Goal: Task Accomplishment & Management: Complete application form

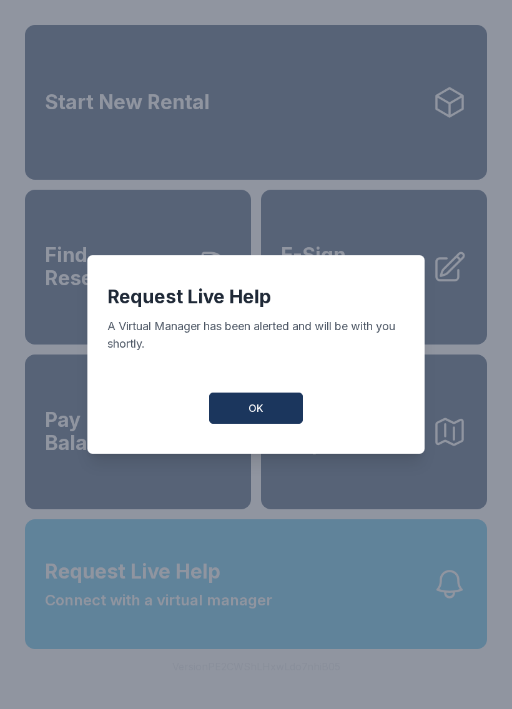
click at [269, 415] on button "OK" at bounding box center [256, 408] width 94 height 31
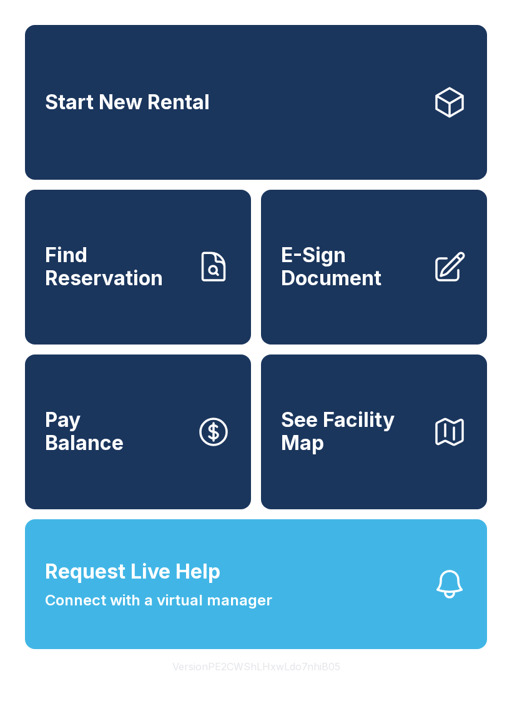
click at [340, 650] on button "Request Live Help Connect with a virtual manager" at bounding box center [256, 585] width 462 height 130
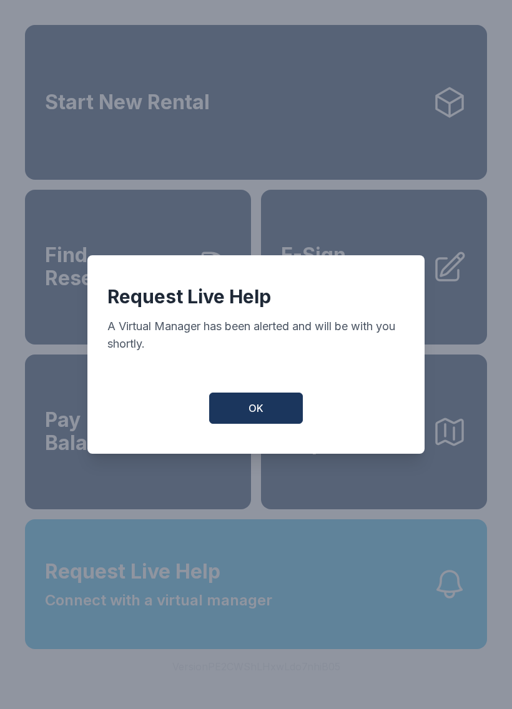
click at [268, 424] on button "OK" at bounding box center [256, 408] width 94 height 31
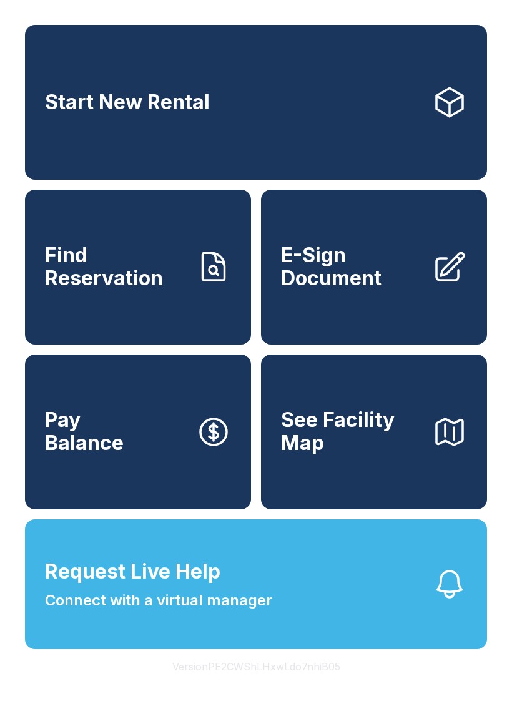
click at [393, 290] on span "E-Sign Document" at bounding box center [351, 267] width 141 height 46
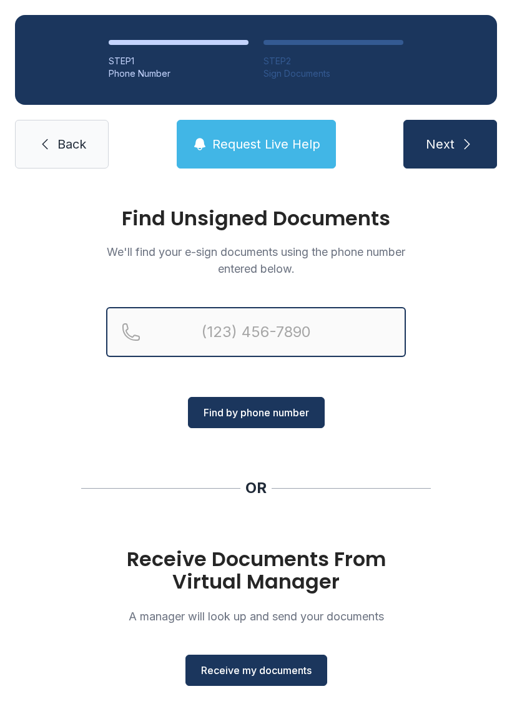
click at [294, 325] on input "Reservation phone number" at bounding box center [256, 332] width 300 height 50
type input "("
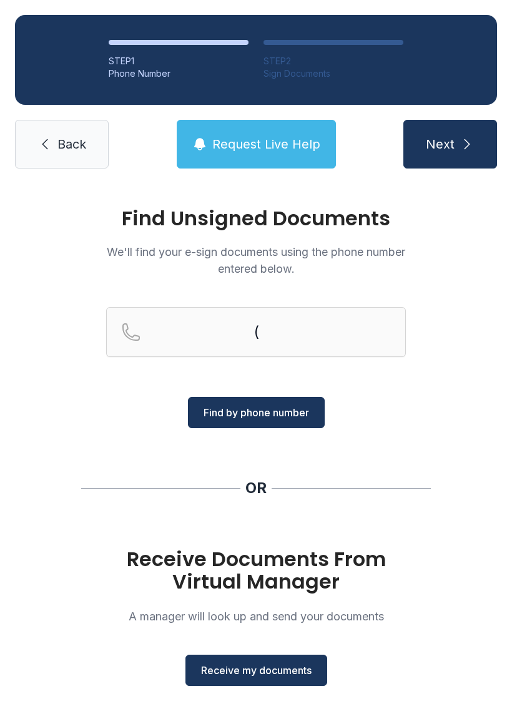
click at [464, 385] on div "Find Unsigned Documents We'll find your e-sign documents using the phone number…" at bounding box center [256, 460] width 512 height 553
click at [298, 677] on span "Receive my documents" at bounding box center [256, 670] width 111 height 15
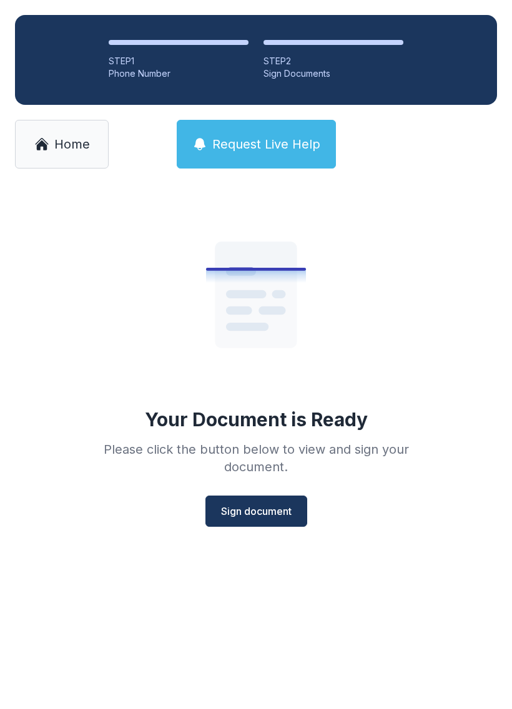
click at [262, 518] on span "Sign document" at bounding box center [256, 511] width 71 height 15
click at [63, 137] on span "Home" at bounding box center [72, 144] width 36 height 17
